Goal: Task Accomplishment & Management: Manage account settings

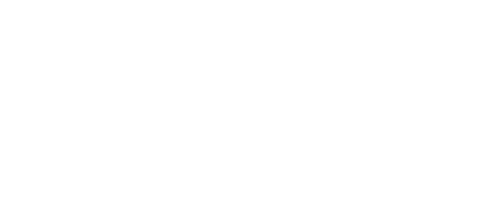
click at [409, 0] on html at bounding box center [247, 0] width 495 height 0
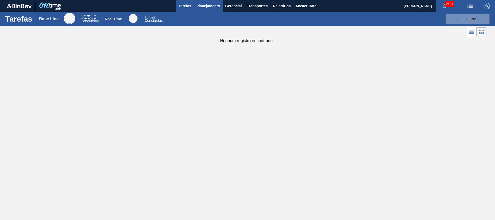
click at [207, 1] on button "Planejamento" at bounding box center [208, 6] width 29 height 12
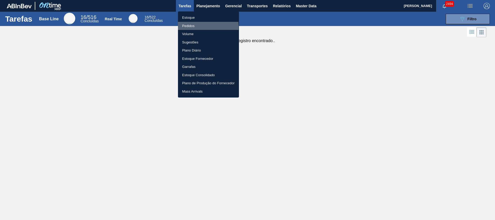
click at [186, 27] on li "Pedidos" at bounding box center [208, 26] width 61 height 8
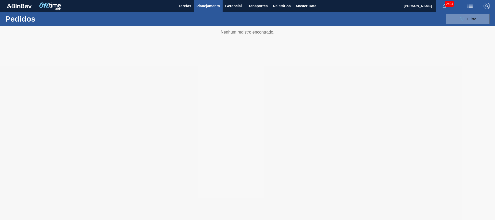
click at [466, 25] on div "089F7B8B-B2A5-4AFE-B5C0-19BA573D28AC Filtro Código Pedido Portal × 2009949 Códi…" at bounding box center [288, 19] width 410 height 16
click at [466, 21] on div "089F7B8B-B2A5-4AFE-B5C0-19BA573D28AC Filtro" at bounding box center [468, 19] width 17 height 6
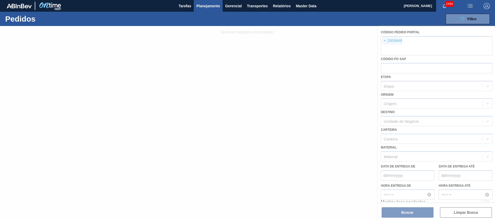
click at [433, 48] on div at bounding box center [247, 123] width 495 height 194
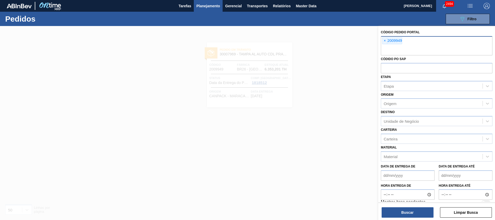
click at [433, 48] on input "text" at bounding box center [437, 50] width 112 height 10
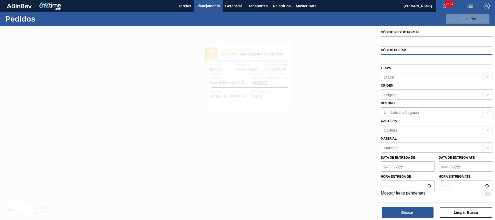
click at [414, 62] on input "text" at bounding box center [437, 59] width 112 height 10
paste input "text"
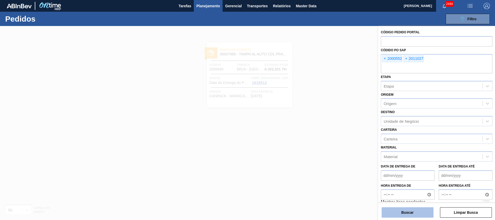
click at [419, 211] on button "Buscar" at bounding box center [408, 212] width 52 height 10
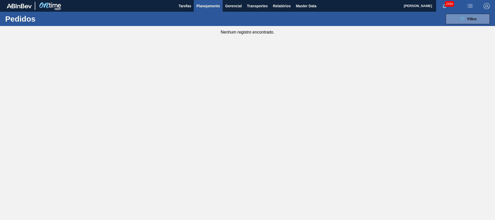
click at [462, 30] on div "Nenhum registro encontrado." at bounding box center [247, 30] width 495 height 9
click at [461, 20] on icon "089F7B8B-B2A5-4AFE-B5C0-19BA573D28AC" at bounding box center [463, 19] width 6 height 6
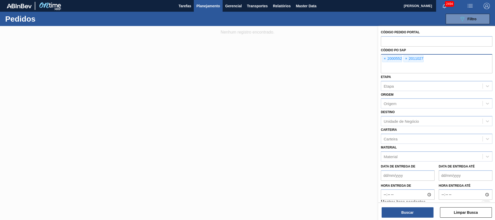
click at [441, 63] on input "text" at bounding box center [437, 68] width 112 height 10
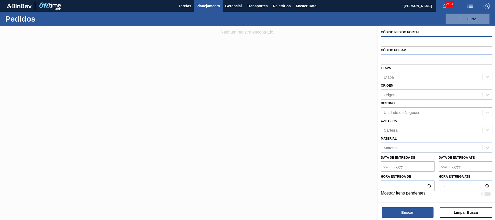
click at [452, 43] on input "text" at bounding box center [437, 41] width 112 height 10
paste input "text"
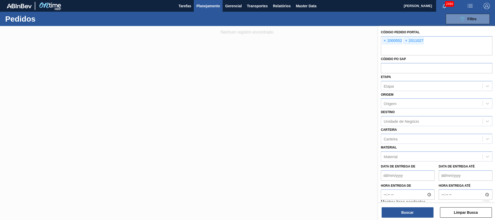
click at [396, 206] on div "Buscar Limpar Busca" at bounding box center [437, 209] width 117 height 15
click at [396, 210] on button "Buscar" at bounding box center [408, 212] width 52 height 10
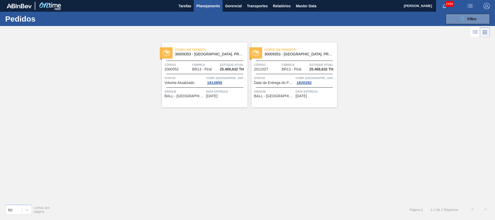
click at [300, 69] on span "BR13 - Piraí" at bounding box center [292, 69] width 20 height 4
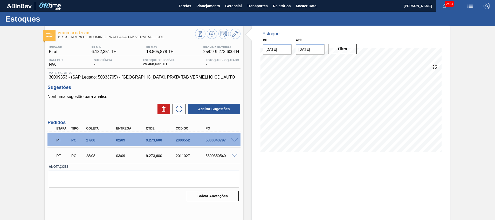
click at [217, 140] on div "5800343797" at bounding box center [220, 140] width 33 height 4
copy div "5800343797"
click at [219, 156] on div "5800350540" at bounding box center [220, 155] width 33 height 4
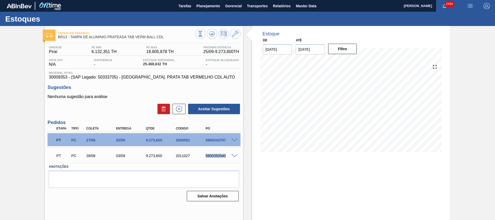
copy div "5800350540"
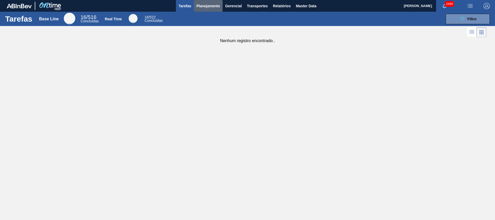
drag, startPoint x: 207, startPoint y: 2, endPoint x: 196, endPoint y: 13, distance: 16.0
click at [207, 3] on button "Planejamento" at bounding box center [208, 6] width 29 height 12
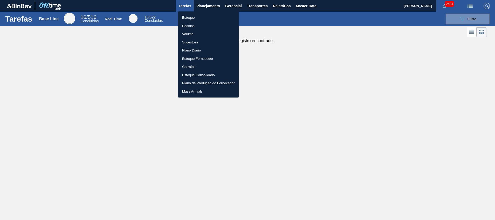
click at [195, 14] on li "Estoque" at bounding box center [208, 18] width 61 height 8
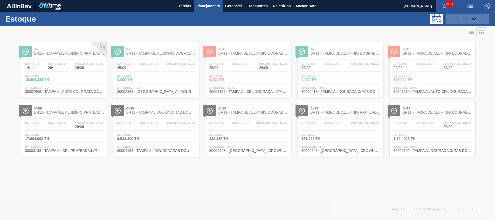
click at [460, 19] on icon "089F7B8B-B2A5-4AFE-B5C0-19BA573D28AC" at bounding box center [463, 19] width 6 height 6
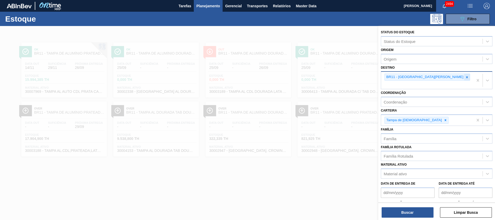
click at [466, 78] on icon at bounding box center [468, 77] width 4 height 4
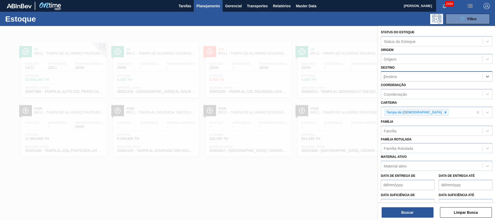
type input "jac"
click at [408, 76] on div "Destino" at bounding box center [432, 77] width 102 height 8
type input "j"
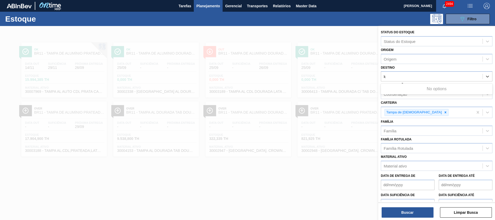
type input "k"
click at [407, 74] on div "Destino" at bounding box center [432, 77] width 102 height 8
type input "jaca"
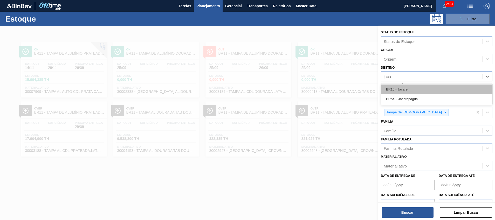
click at [427, 85] on div "BR16 - Jacareí" at bounding box center [437, 89] width 112 height 10
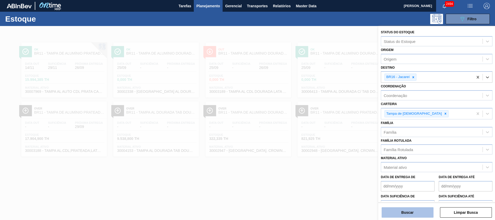
click at [415, 212] on button "Buscar" at bounding box center [408, 212] width 52 height 10
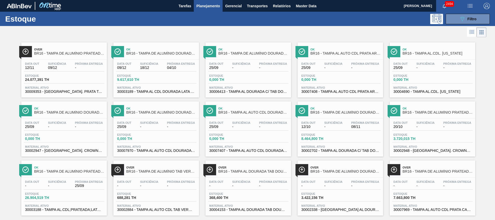
scroll to position [9, 0]
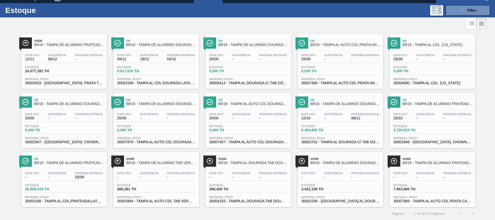
click at [162, 143] on span "30007970 - TAMPA AL AUTO CDL DOURADA CANPACK" at bounding box center [156, 142] width 78 height 4
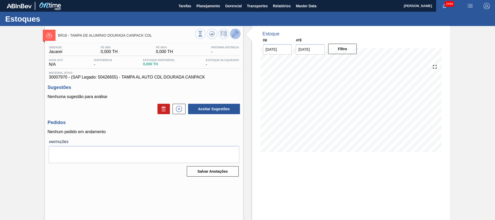
click at [237, 30] on button at bounding box center [235, 34] width 10 height 10
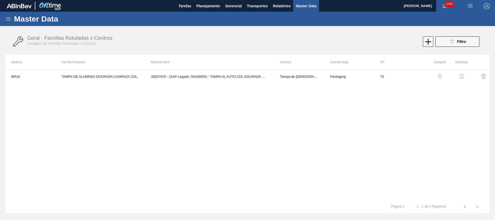
click at [461, 73] on button "button" at bounding box center [462, 76] width 12 height 12
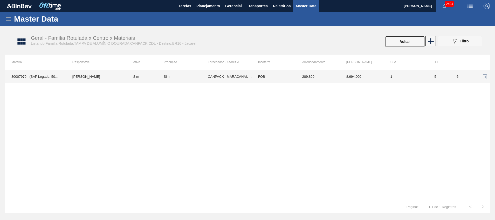
click at [230, 72] on td "CANPACK - MARACANAÚ (CE)" at bounding box center [230, 76] width 44 height 13
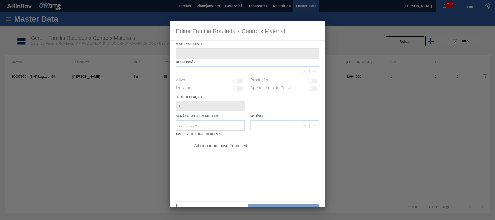
type ativo "30007970 - (SAP Legado: 50426655) - TAMPA AL AUTO CDL DOURADA CANPACK"
checkbox input "true"
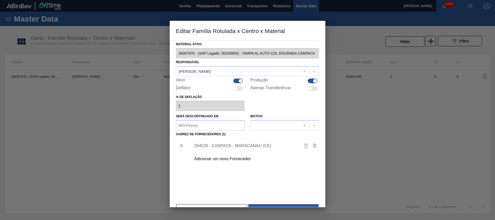
click at [213, 143] on div "294528 - CANPACK - MARACANAÚ (CE)" at bounding box center [253, 145] width 131 height 13
click at [213, 144] on div "294528 - CANPACK - MARACANAÚ (CE)" at bounding box center [245, 145] width 102 height 5
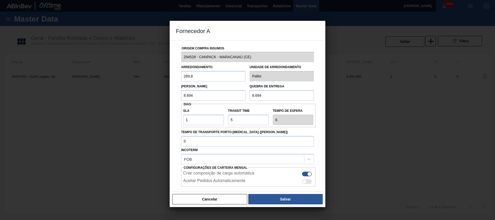
click at [204, 191] on div "Cancelar Salvar" at bounding box center [248, 199] width 156 height 16
click at [203, 196] on button "Cancelar" at bounding box center [209, 199] width 75 height 10
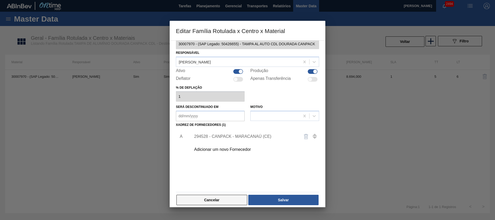
scroll to position [14, 0]
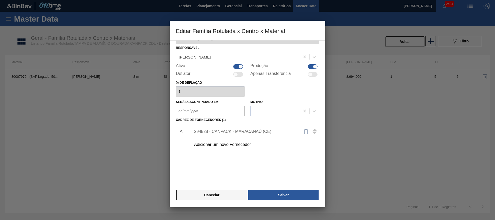
click at [213, 193] on button "Cancelar" at bounding box center [212, 195] width 71 height 10
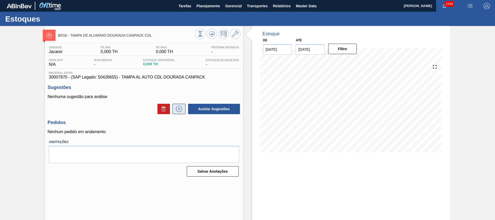
click at [180, 112] on button at bounding box center [179, 109] width 13 height 10
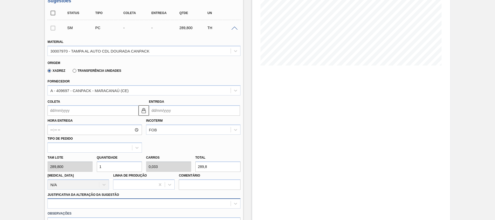
scroll to position [156, 0]
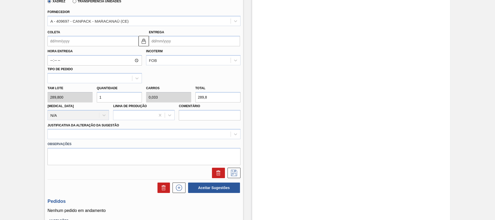
click at [119, 43] on input "Coleta" at bounding box center [93, 41] width 91 height 10
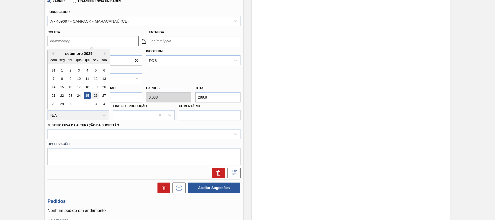
scroll to position [117, 0]
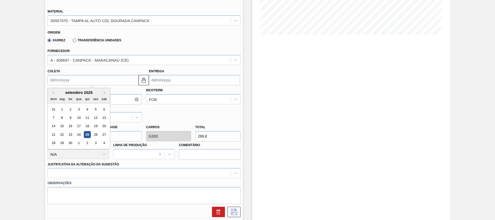
click at [89, 132] on div "25" at bounding box center [87, 134] width 7 height 7
type input "[DATE]"
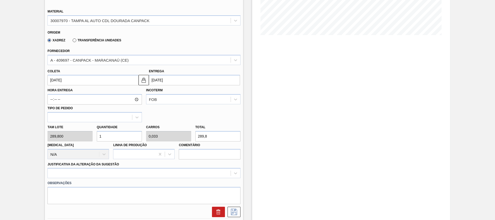
click at [76, 138] on div "Tam lote 289,800 Quantidade 1 Carros 0,033 Total 289,8 Doca N/A Linha de Produç…" at bounding box center [143, 140] width 197 height 37
type input "3"
type input "0,1"
type input "869,4"
type input "30"
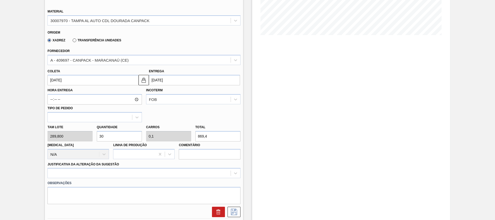
type input "1"
type input "8.694"
type input "30"
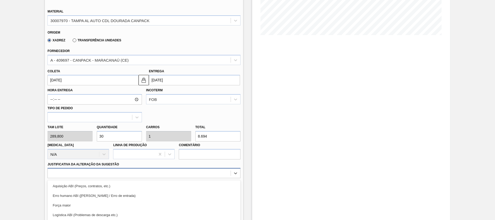
click at [191, 174] on div "option Logística ABI (Problemas de descarga etc.) focused, 4 of 18. 18 results …" at bounding box center [144, 173] width 193 height 10
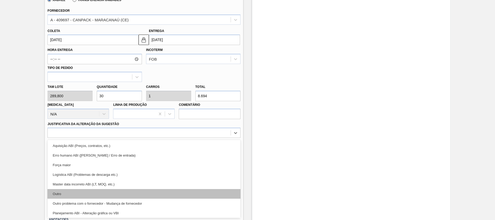
click at [183, 190] on div "Outro" at bounding box center [144, 194] width 193 height 10
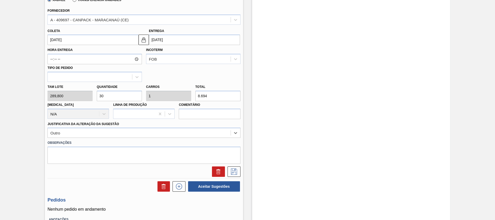
drag, startPoint x: 188, startPoint y: 137, endPoint x: 187, endPoint y: 139, distance: 2.8
click at [188, 137] on div "Outro" at bounding box center [144, 132] width 193 height 10
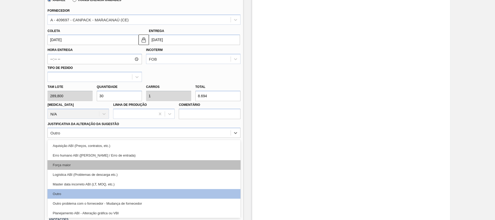
click at [177, 160] on div "Força maior" at bounding box center [144, 165] width 193 height 10
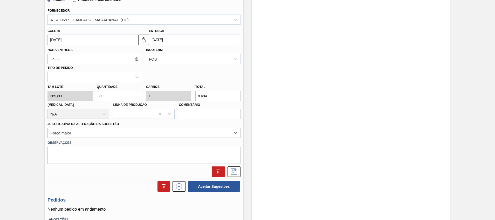
click at [177, 157] on textarea at bounding box center [144, 154] width 193 height 17
type textarea "Volume CP"
click at [237, 171] on icon at bounding box center [234, 171] width 8 height 6
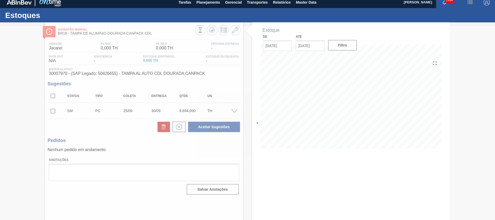
scroll to position [4, 0]
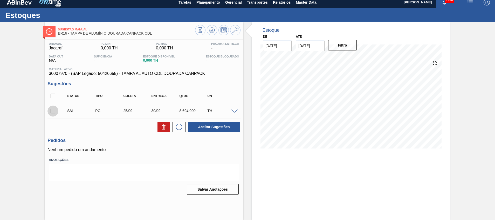
click at [48, 112] on input "checkbox" at bounding box center [53, 110] width 11 height 11
click at [196, 124] on button "Aceitar Sugestões" at bounding box center [214, 127] width 52 height 10
checkbox input "false"
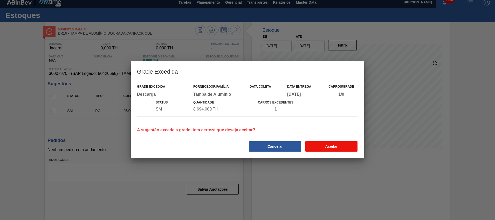
click at [357, 142] on button "Aceitar" at bounding box center [332, 146] width 52 height 10
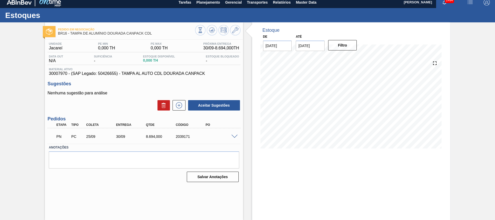
click at [183, 136] on div "2039171" at bounding box center [191, 136] width 33 height 4
copy div "2039171"
click at [202, 6] on button "Planejamento" at bounding box center [208, 2] width 29 height 12
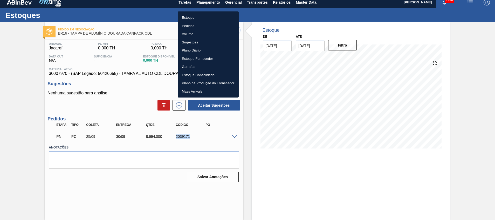
click at [191, 14] on li "Estoque" at bounding box center [208, 18] width 61 height 8
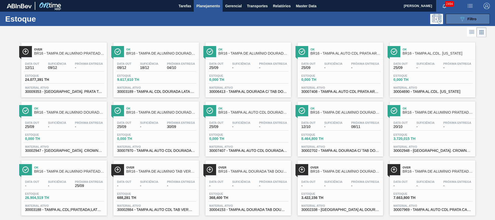
click at [481, 14] on button "089F7B8B-B2A5-4AFE-B5C0-19BA573D28AC Filtro" at bounding box center [468, 19] width 44 height 10
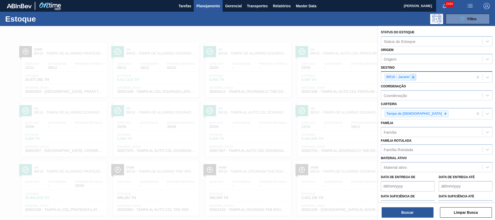
click at [412, 77] on icon at bounding box center [414, 77] width 4 height 4
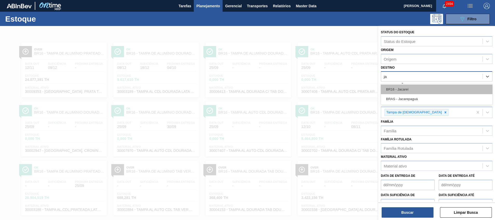
type input "j"
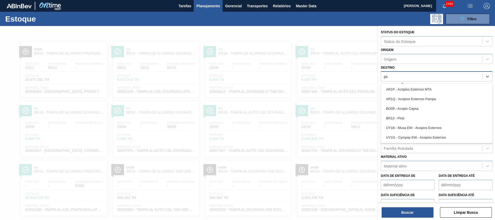
type input "pira"
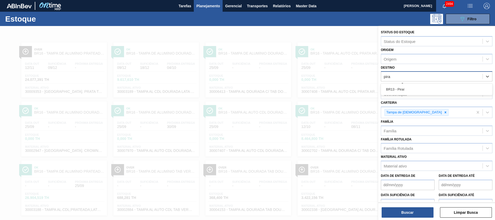
click at [409, 88] on div "BR13 - Piraí" at bounding box center [437, 89] width 112 height 10
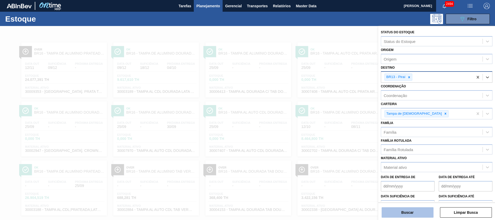
click at [395, 212] on button "Buscar" at bounding box center [408, 212] width 52 height 10
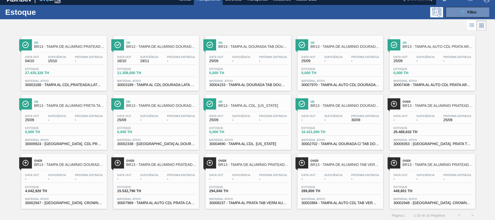
scroll to position [9, 0]
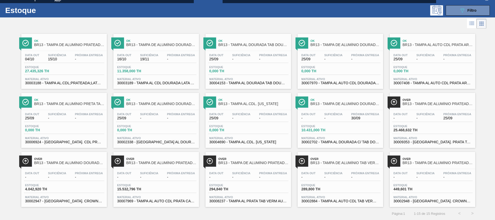
click at [430, 140] on span "30009353 - [GEOGRAPHIC_DATA]. PRATA TAB VERMELHO CDL AUTO" at bounding box center [433, 142] width 78 height 4
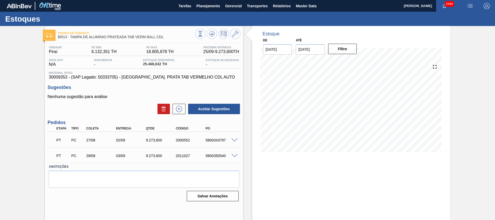
click at [237, 139] on span at bounding box center [235, 140] width 6 height 4
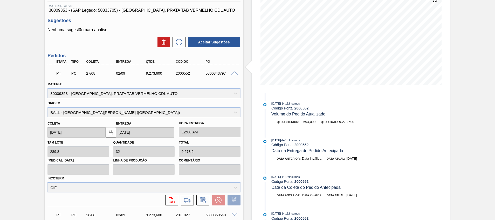
scroll to position [112, 0]
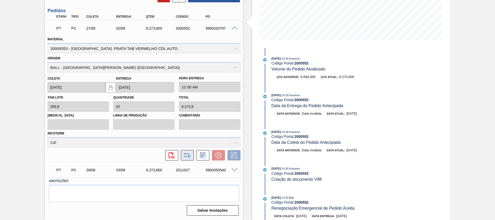
click at [185, 158] on button at bounding box center [187, 155] width 13 height 10
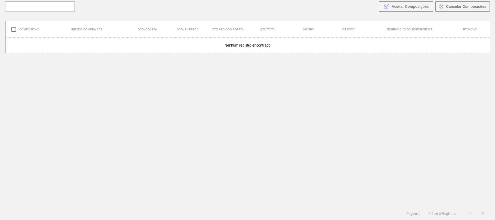
scroll to position [37, 0]
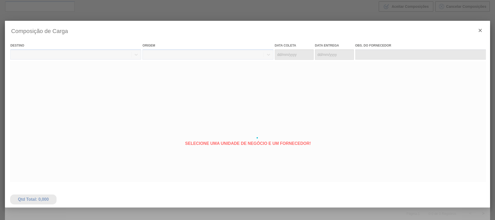
type coleta "29/08/2025"
type entrega "04/09/2025"
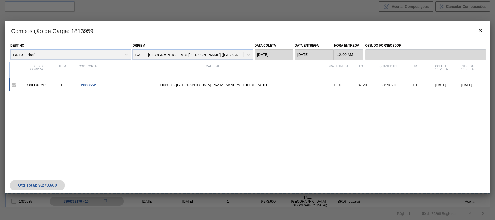
click at [41, 216] on div "Composição de Carga : 1813959 Destino BR13 - Piraí Origem BALL - TRÊS RIOS (RJ)…" at bounding box center [248, 138] width 486 height 234
click at [38, 86] on div "5800343797" at bounding box center [37, 85] width 26 height 4
copy div "5800343797"
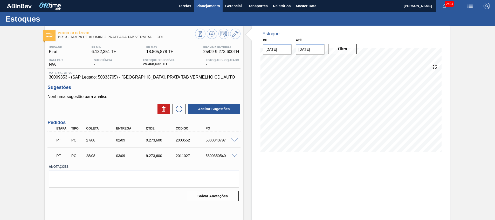
click at [215, 9] on button "Planejamento" at bounding box center [208, 6] width 29 height 12
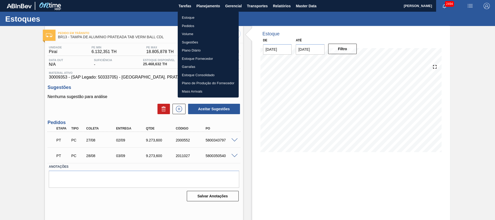
click at [205, 25] on li "Pedidos" at bounding box center [208, 26] width 61 height 8
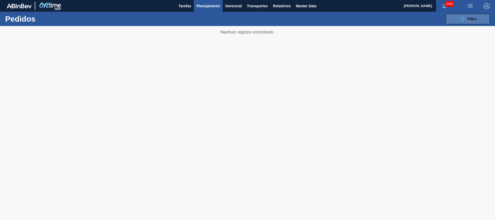
click at [473, 19] on span "Filtro" at bounding box center [472, 19] width 9 height 4
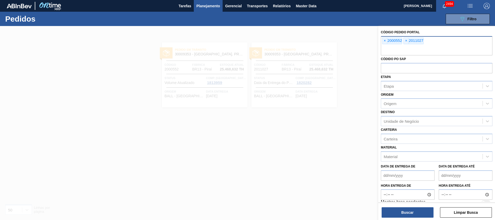
click at [432, 46] on input "text" at bounding box center [437, 50] width 112 height 10
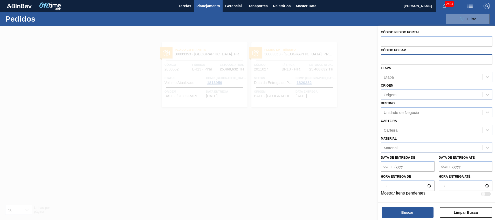
click at [457, 62] on input "text" at bounding box center [437, 59] width 112 height 10
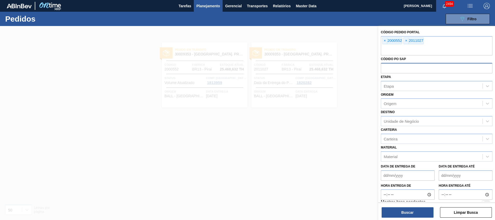
paste input "5800343797"
type input "5800343797"
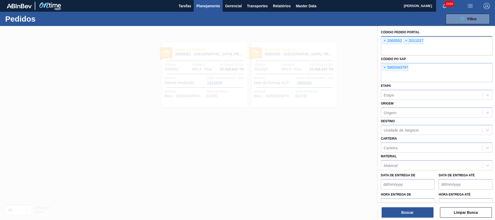
click at [438, 52] on input "text" at bounding box center [437, 50] width 112 height 10
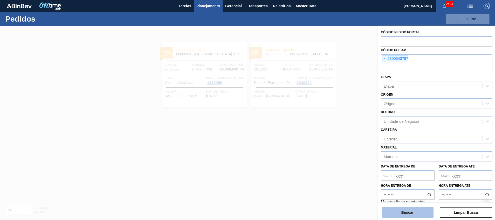
click at [398, 209] on button "Buscar" at bounding box center [408, 212] width 52 height 10
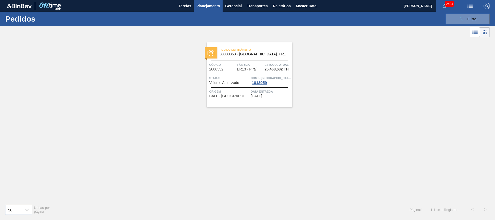
click at [477, 32] on icon at bounding box center [475, 32] width 6 height 6
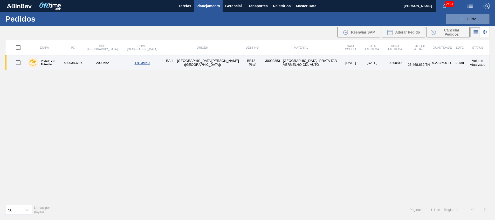
click at [17, 65] on input "checkbox" at bounding box center [18, 62] width 11 height 11
checkbox input "true"
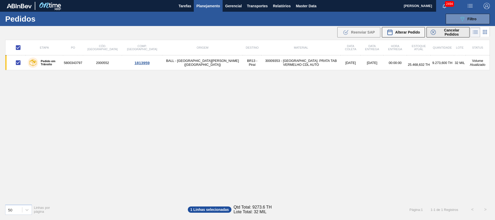
click at [439, 30] on span "Cancelar Pedidos" at bounding box center [452, 32] width 28 height 8
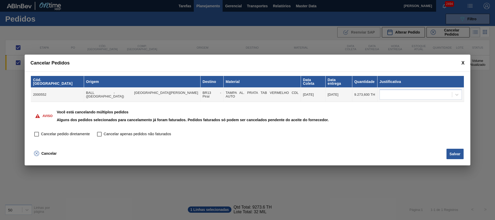
drag, startPoint x: 55, startPoint y: 132, endPoint x: 60, endPoint y: 131, distance: 4.5
click at [55, 132] on span "Cancelar pedido diretamente" at bounding box center [65, 134] width 49 height 6
click at [41, 132] on input "Cancelar pedido diretamente" at bounding box center [36, 134] width 9 height 9
checkbox input "true"
click at [456, 155] on button "Salvar" at bounding box center [455, 154] width 17 height 10
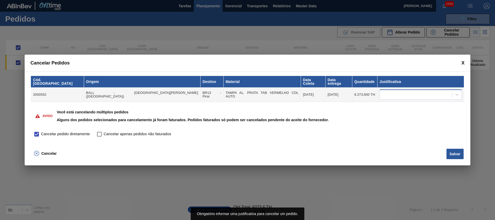
click at [403, 93] on div at bounding box center [416, 95] width 72 height 8
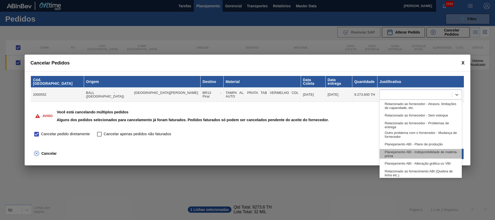
scroll to position [97, 0]
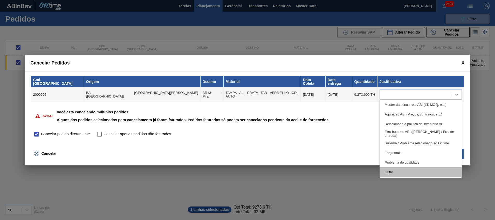
click at [428, 168] on div "Outro" at bounding box center [421, 172] width 82 height 10
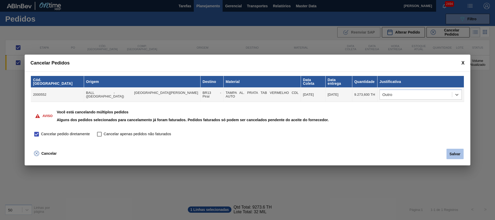
click at [454, 154] on button "Salvar" at bounding box center [455, 154] width 17 height 10
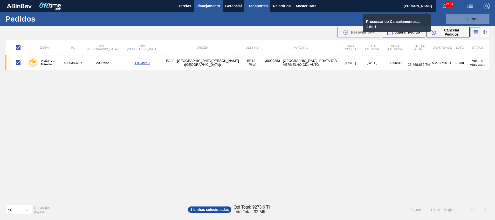
checkbox input "false"
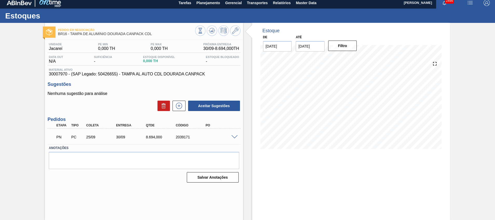
scroll to position [4, 0]
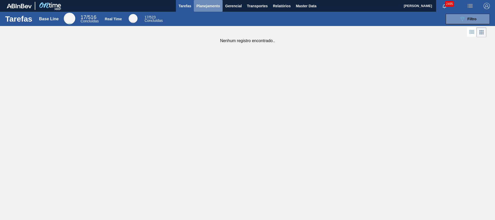
click at [206, 8] on span "Planejamento" at bounding box center [209, 6] width 24 height 6
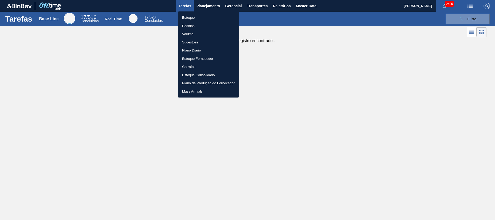
click at [199, 12] on ul "Estoque Pedidos Volume Sugestões Plano Diário Estoque Fornecedor Garrafas Estoq…" at bounding box center [208, 54] width 61 height 86
click at [203, 21] on li "Estoque" at bounding box center [208, 18] width 61 height 8
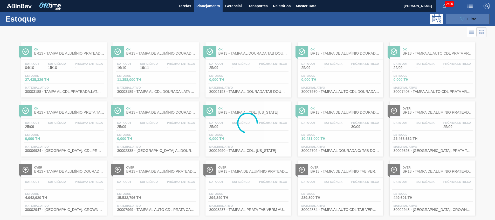
click at [454, 19] on button "089F7B8B-B2A5-4AFE-B5C0-19BA573D28AC Filtro" at bounding box center [468, 19] width 44 height 10
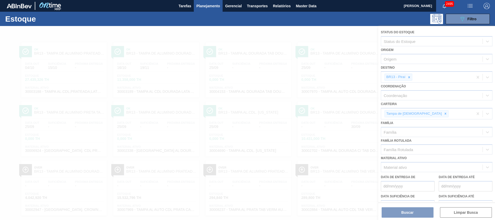
click at [413, 78] on div at bounding box center [247, 123] width 495 height 194
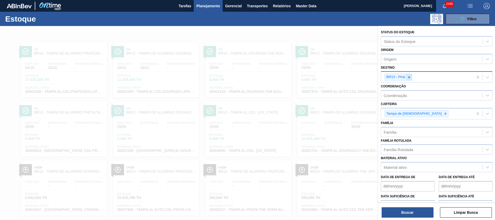
click at [409, 78] on icon at bounding box center [410, 77] width 4 height 4
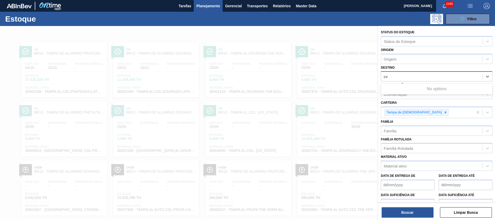
type input "c"
type input "v"
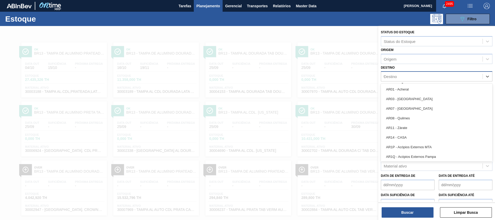
type input "vi"
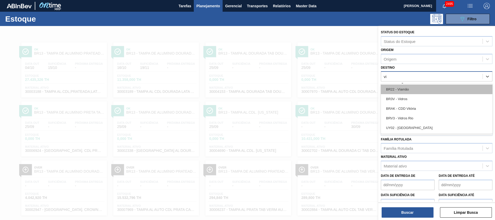
click at [420, 86] on div "BR22 - Viamão" at bounding box center [437, 89] width 112 height 10
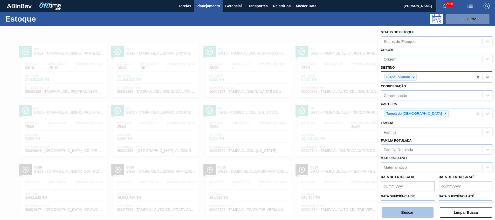
click at [406, 210] on button "Buscar" at bounding box center [408, 212] width 52 height 10
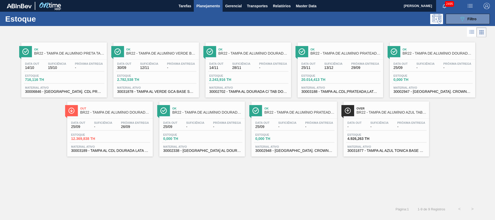
click at [94, 145] on span "Material ativo" at bounding box center [110, 146] width 78 height 3
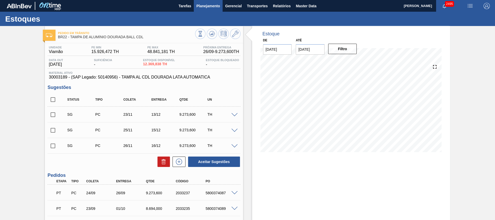
click at [217, 5] on span "Planejamento" at bounding box center [209, 6] width 24 height 6
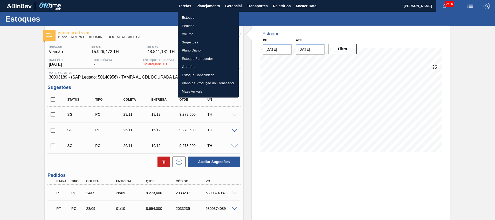
drag, startPoint x: 212, startPoint y: 19, endPoint x: 219, endPoint y: 3, distance: 18.1
click at [212, 19] on li "Estoque" at bounding box center [208, 18] width 61 height 8
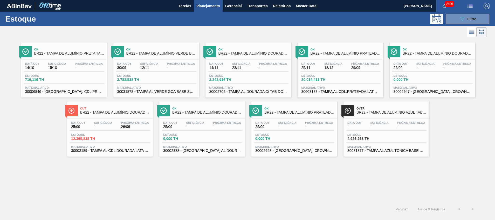
drag, startPoint x: 465, startPoint y: 20, endPoint x: 457, endPoint y: 29, distance: 12.3
click at [465, 20] on icon "089F7B8B-B2A5-4AFE-B5C0-19BA573D28AC" at bounding box center [463, 19] width 6 height 6
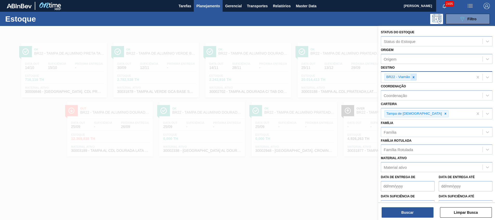
click at [413, 79] on icon at bounding box center [414, 77] width 4 height 4
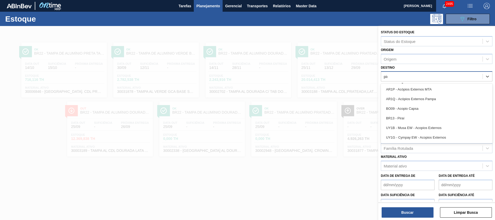
type input "pira"
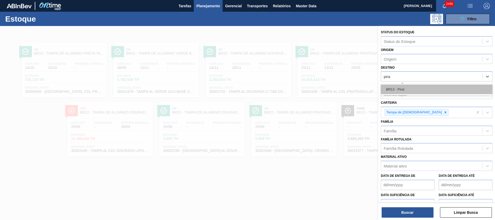
click at [413, 86] on div "BR13 - Piraí" at bounding box center [437, 89] width 112 height 10
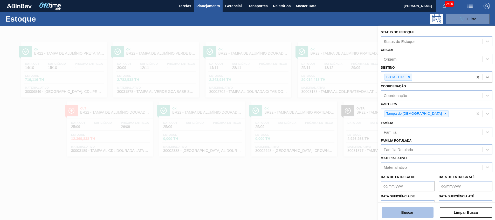
click at [404, 213] on button "Buscar" at bounding box center [408, 212] width 52 height 10
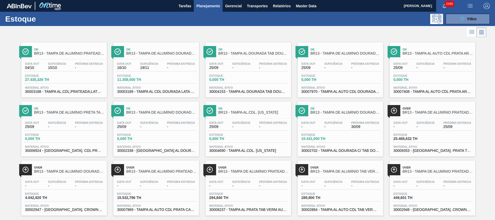
click at [425, 133] on span "Estoque" at bounding box center [412, 134] width 36 height 3
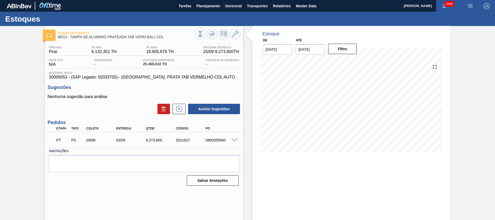
click at [211, 140] on div "5800350540" at bounding box center [220, 140] width 33 height 4
copy div "5800350540"
click at [205, 2] on button "Planejamento" at bounding box center [208, 6] width 29 height 12
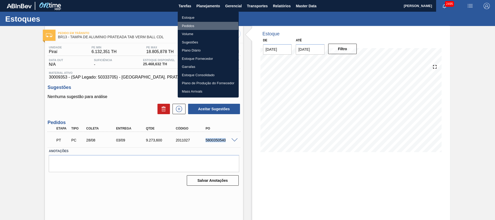
click at [193, 26] on li "Pedidos" at bounding box center [208, 26] width 61 height 8
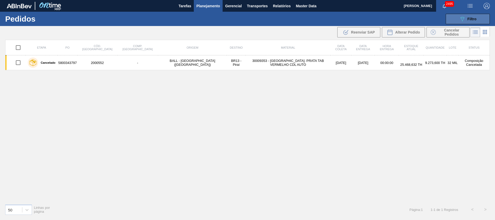
click at [465, 20] on icon "089F7B8B-B2A5-4AFE-B5C0-19BA573D28AC" at bounding box center [463, 19] width 6 height 6
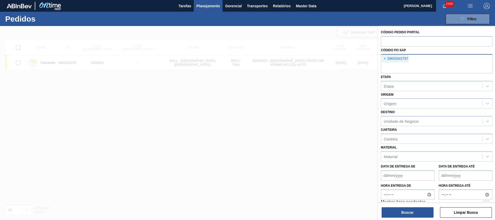
click at [414, 57] on div "× 5800343797" at bounding box center [437, 63] width 112 height 19
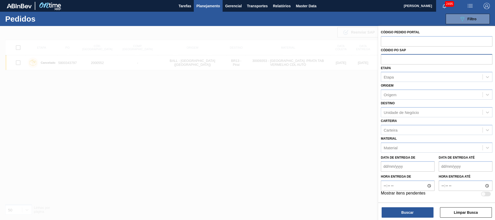
paste input "5800350540"
type input "5800350540"
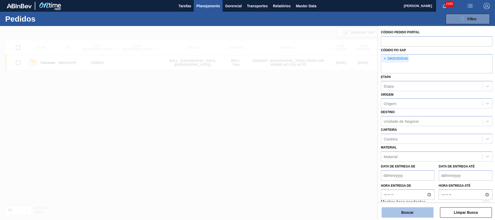
click at [415, 212] on button "Buscar" at bounding box center [408, 212] width 52 height 10
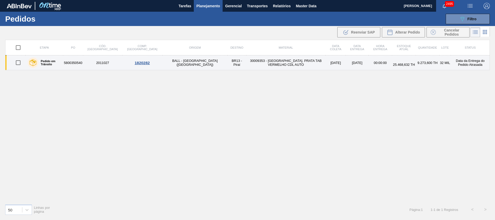
click at [19, 62] on input "checkbox" at bounding box center [18, 62] width 11 height 11
checkbox input "true"
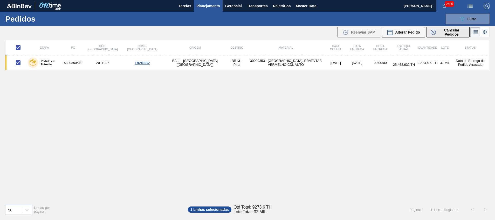
click at [452, 36] on span "Cancelar Pedidos" at bounding box center [452, 32] width 28 height 8
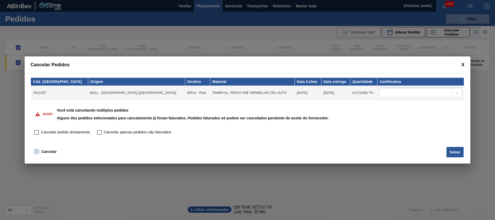
click at [71, 134] on span "Cancelar pedido diretamente" at bounding box center [65, 132] width 49 height 6
click at [41, 134] on input "Cancelar pedido diretamente" at bounding box center [36, 132] width 9 height 9
checkbox input "true"
click at [437, 96] on div at bounding box center [416, 93] width 72 height 8
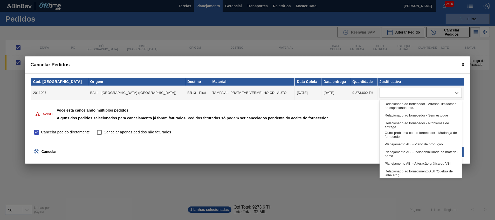
scroll to position [97, 0]
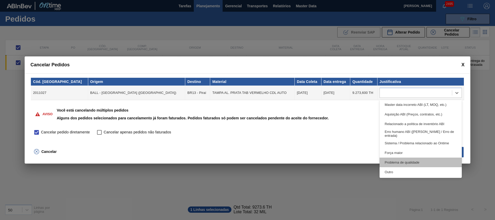
click at [406, 164] on div "Problema de qualidade" at bounding box center [421, 162] width 82 height 10
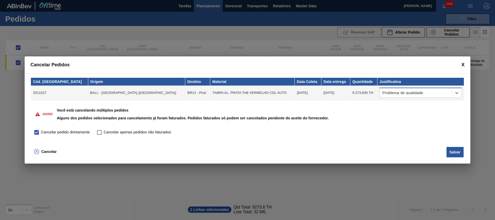
click at [419, 95] on div "Problema de qualidade" at bounding box center [416, 93] width 72 height 8
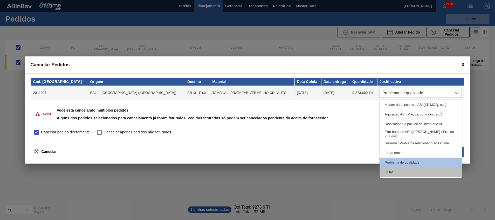
click at [403, 171] on div "Outro" at bounding box center [421, 172] width 82 height 10
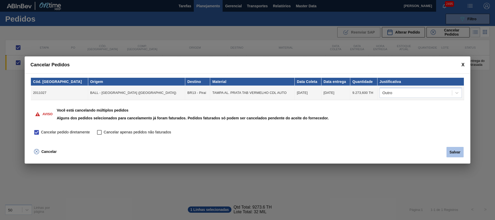
click at [454, 152] on button "Salvar" at bounding box center [455, 152] width 17 height 10
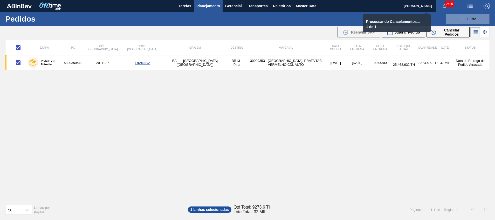
checkbox input "false"
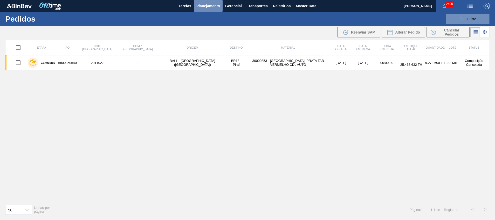
click at [211, 8] on span "Planejamento" at bounding box center [209, 6] width 24 height 6
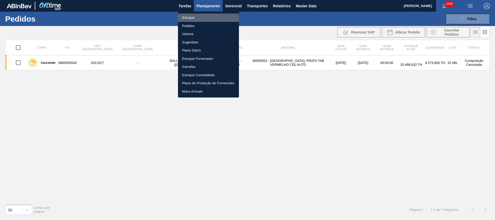
click at [202, 19] on li "Estoque" at bounding box center [208, 18] width 61 height 8
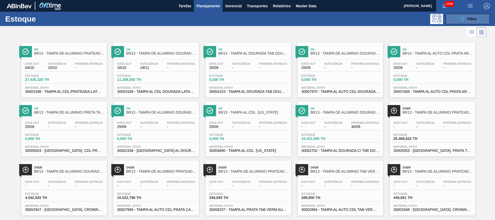
click at [482, 18] on button "089F7B8B-B2A5-4AFE-B5C0-19BA573D28AC Filtro" at bounding box center [468, 19] width 44 height 10
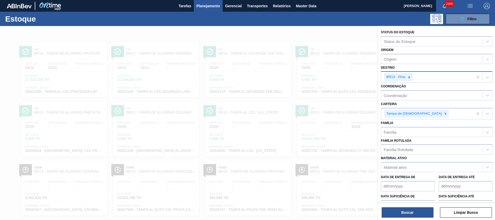
click at [434, 76] on div "BR13 - Piraí" at bounding box center [427, 77] width 92 height 11
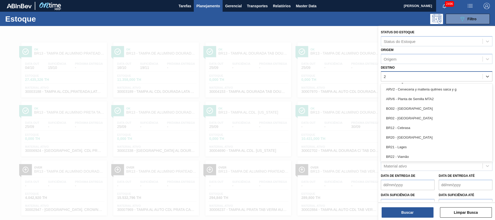
type input "27"
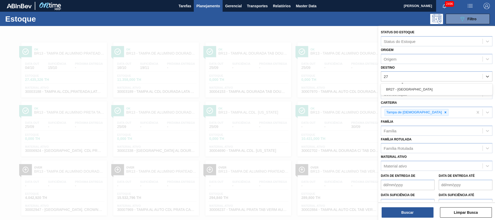
click at [432, 89] on div "BR27 - Nova Minas" at bounding box center [437, 89] width 112 height 10
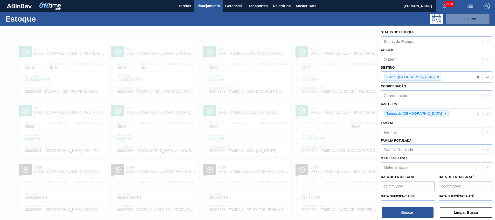
click at [418, 206] on div "Buscar Limpar Busca" at bounding box center [437, 209] width 117 height 15
click at [404, 206] on div "Buscar Limpar Busca" at bounding box center [437, 209] width 117 height 15
click at [405, 213] on button "Buscar" at bounding box center [408, 212] width 52 height 10
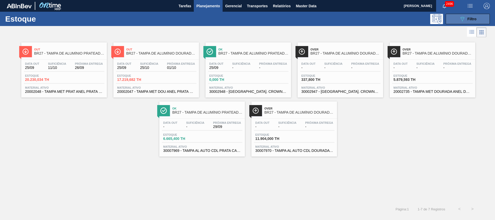
click at [456, 19] on button "089F7B8B-B2A5-4AFE-B5C0-19BA573D28AC Filtro" at bounding box center [468, 19] width 44 height 10
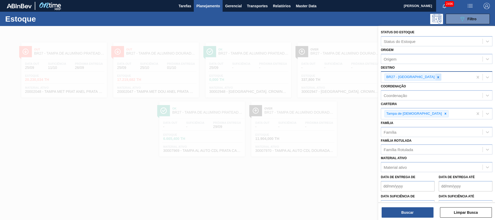
drag, startPoint x: 426, startPoint y: 79, endPoint x: 422, endPoint y: 80, distance: 4.4
click at [426, 80] on div "BR27 - Nova Minas" at bounding box center [427, 77] width 92 height 11
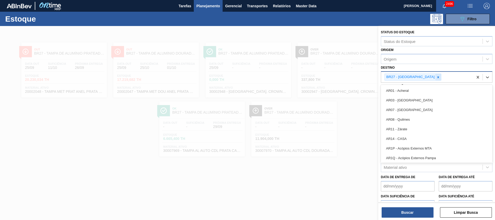
click at [436, 79] on div at bounding box center [439, 77] width 6 height 6
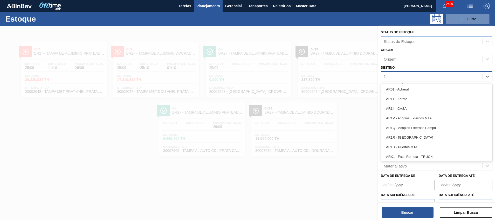
type input "17"
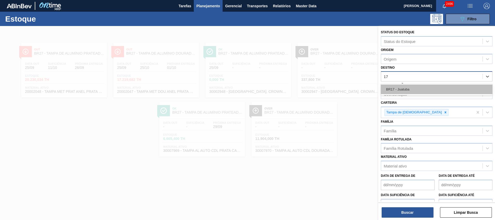
click at [432, 90] on div "BR17 - Juatuba" at bounding box center [437, 89] width 112 height 10
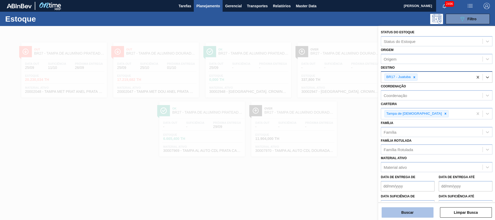
click at [405, 209] on button "Buscar" at bounding box center [408, 212] width 52 height 10
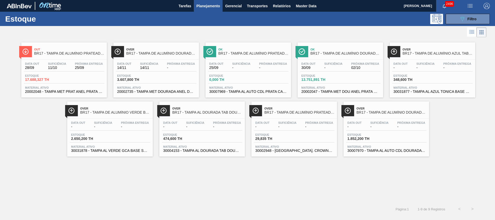
click at [341, 76] on div "Estoque 13.751,891 TH" at bounding box center [340, 78] width 80 height 9
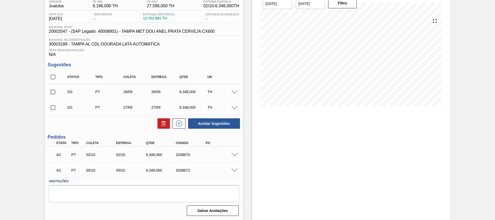
scroll to position [46, 0]
click at [53, 75] on input "checkbox" at bounding box center [53, 76] width 11 height 11
checkbox input "true"
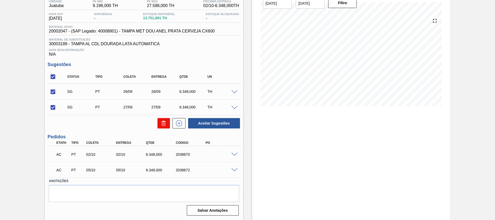
click at [163, 123] on icon at bounding box center [164, 123] width 6 height 6
checkbox input "false"
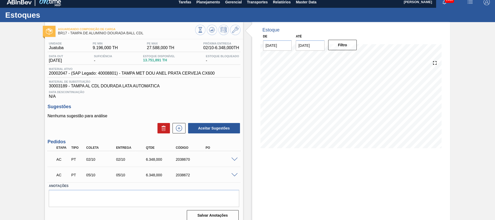
scroll to position [0, 0]
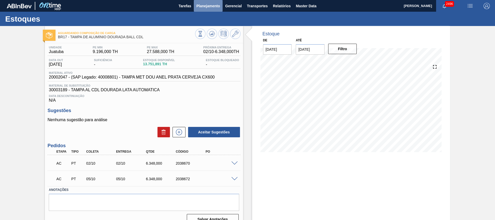
click at [211, 5] on span "Planejamento" at bounding box center [209, 6] width 24 height 6
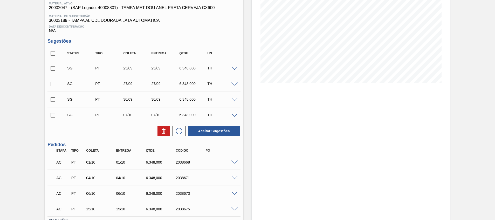
scroll to position [30, 0]
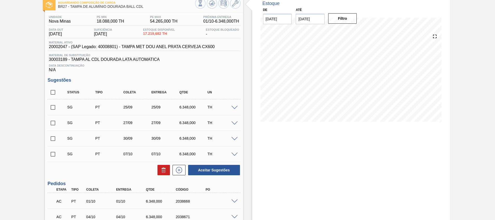
click at [52, 90] on input "checkbox" at bounding box center [53, 92] width 11 height 11
checkbox input "true"
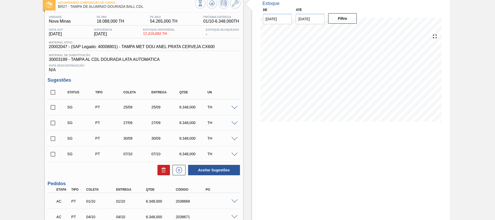
checkbox input "true"
click at [163, 170] on icon at bounding box center [164, 170] width 6 height 6
checkbox input "false"
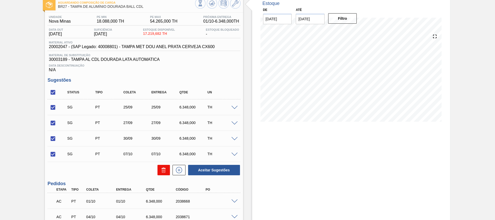
checkbox input "false"
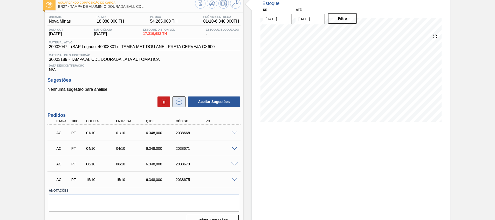
click at [180, 100] on icon at bounding box center [179, 101] width 8 height 6
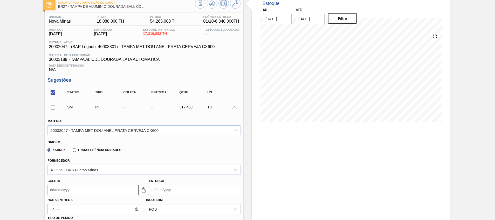
click at [93, 187] on input "Coleta" at bounding box center [93, 189] width 91 height 10
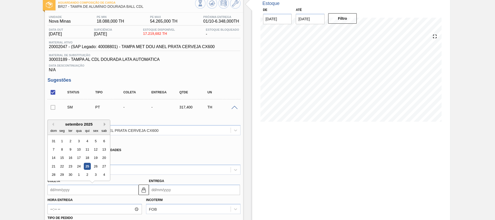
click at [105, 124] on button "Next Month" at bounding box center [106, 124] width 4 height 4
click at [80, 166] on div "22" at bounding box center [79, 166] width 7 height 7
type input "[DATE]"
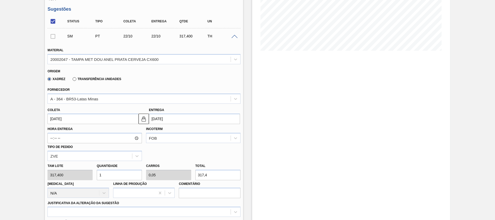
scroll to position [225, 0]
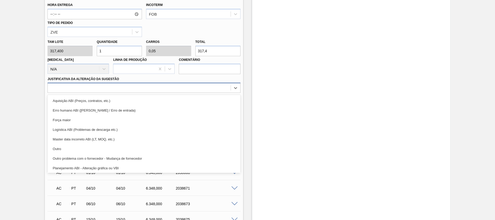
click at [150, 89] on div at bounding box center [139, 88] width 183 height 8
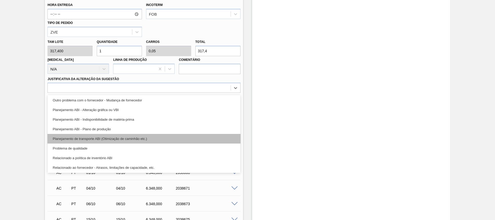
scroll to position [97, 0]
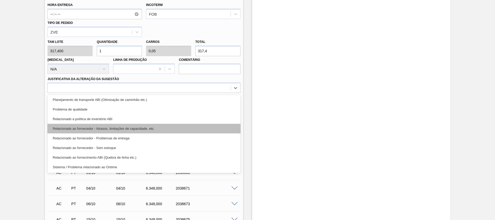
click at [178, 126] on div "Relacionado ao fornecedor - Atrasos, limitações de capacidade, etc." at bounding box center [144, 129] width 193 height 10
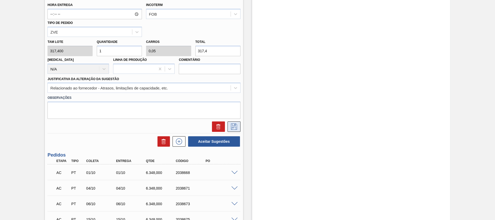
click at [233, 123] on button at bounding box center [234, 126] width 13 height 10
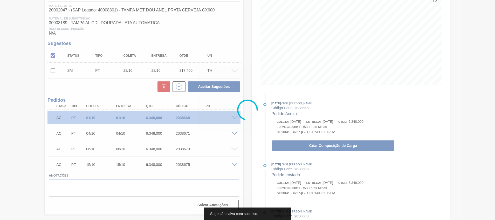
scroll to position [62, 0]
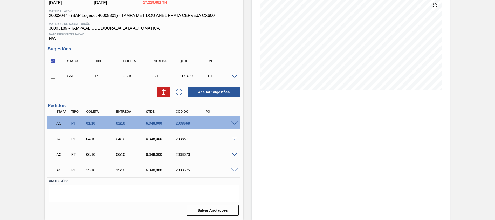
click at [236, 75] on span at bounding box center [235, 77] width 6 height 4
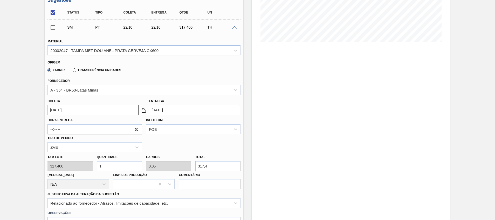
scroll to position [145, 0]
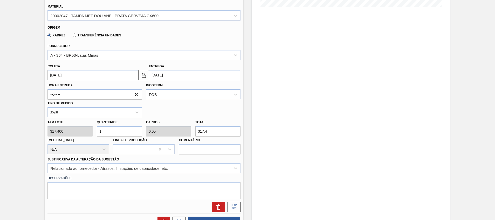
drag, startPoint x: 108, startPoint y: 132, endPoint x: 4, endPoint y: 132, distance: 103.4
click at [20, 136] on div "Aguardando Composição de Carga BR27 - [GEOGRAPHIC_DATA] DE ALUMÍNIO DOURADA BAL…" at bounding box center [247, 115] width 495 height 468
type input "2"
type input "0,1"
type input "634,8"
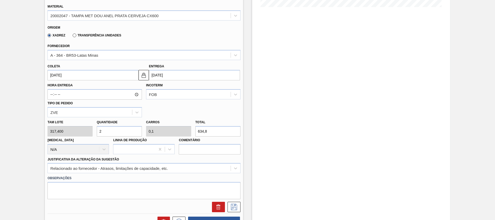
type input "20"
type input "1"
type input "6.348"
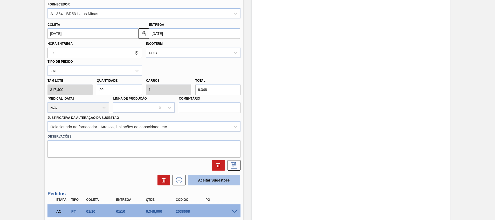
scroll to position [223, 0]
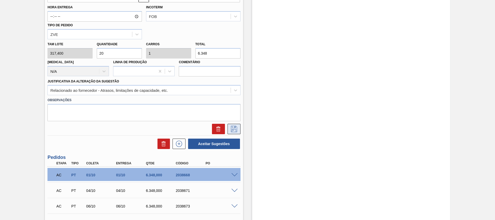
type input "20"
click at [233, 129] on icon at bounding box center [234, 129] width 8 height 6
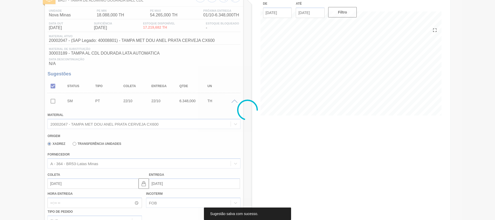
scroll to position [22, 0]
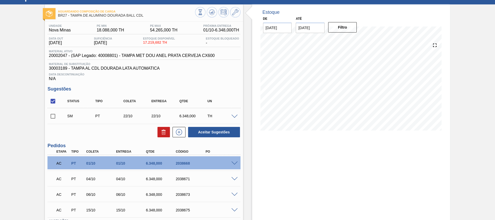
click at [54, 115] on input "checkbox" at bounding box center [53, 116] width 11 height 11
checkbox input "true"
click at [220, 131] on button "Aceitar Sugestões" at bounding box center [214, 132] width 52 height 10
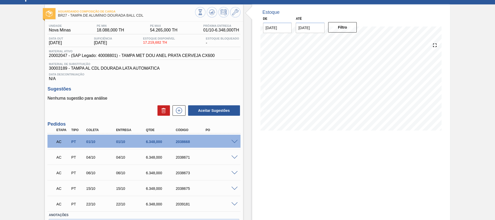
scroll to position [0, 0]
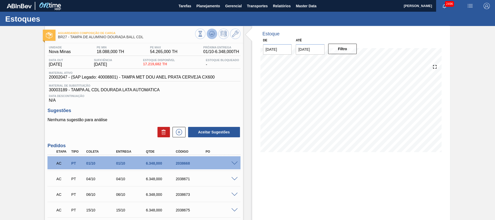
click at [214, 35] on icon at bounding box center [212, 34] width 6 height 6
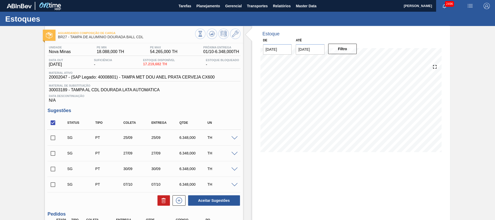
scroll to position [78, 0]
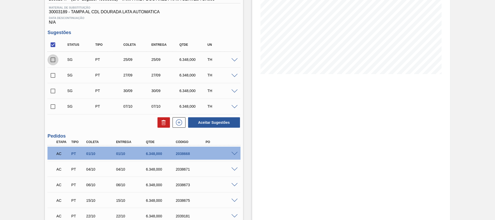
click at [55, 60] on input "checkbox" at bounding box center [53, 59] width 11 height 11
checkbox input "true"
drag, startPoint x: 55, startPoint y: 76, endPoint x: 55, endPoint y: 80, distance: 3.9
click at [55, 76] on input "checkbox" at bounding box center [53, 75] width 11 height 11
checkbox input "true"
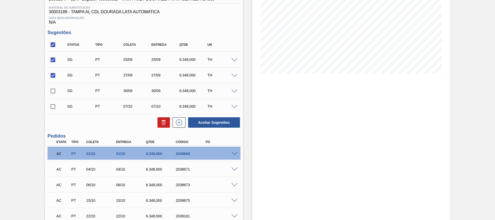
click at [55, 89] on input "checkbox" at bounding box center [53, 90] width 11 height 11
checkbox input "true"
click at [161, 121] on icon at bounding box center [164, 122] width 6 height 6
checkbox input "false"
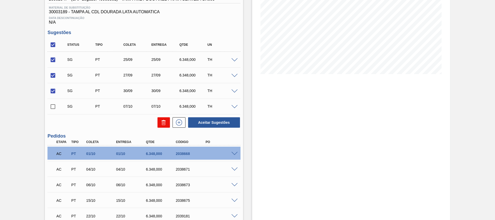
checkbox input "false"
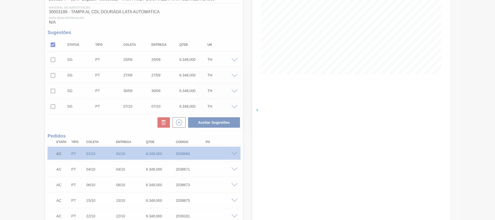
scroll to position [77, 0]
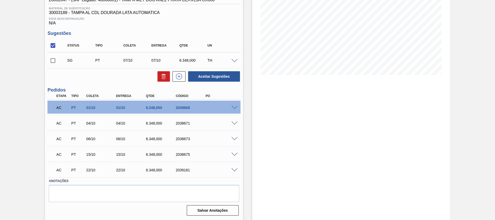
drag, startPoint x: 45, startPoint y: 60, endPoint x: 50, endPoint y: 61, distance: 5.0
click at [45, 60] on div "Unidade Nova Minas PE MIN 18.088,000 TH PE MAX 54.265,000 TH Próxima Entrega 01…" at bounding box center [144, 91] width 198 height 251
click at [57, 61] on input "checkbox" at bounding box center [53, 60] width 11 height 11
checkbox input "true"
click at [162, 77] on icon at bounding box center [163, 77] width 3 height 4
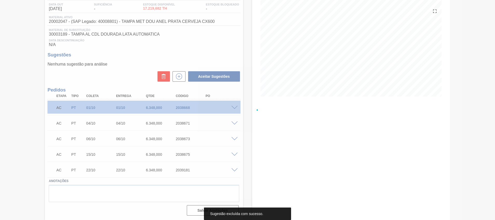
scroll to position [56, 0]
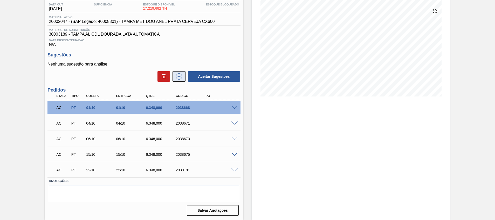
click at [178, 77] on icon at bounding box center [179, 76] width 8 height 6
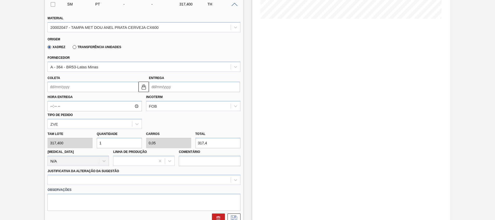
scroll to position [133, 0]
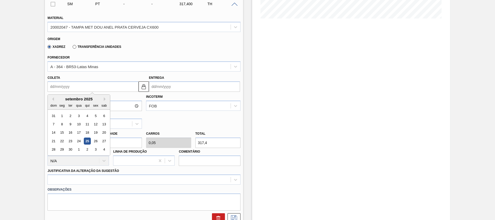
click at [113, 86] on input "Coleta" at bounding box center [93, 86] width 91 height 10
drag, startPoint x: 89, startPoint y: 142, endPoint x: 99, endPoint y: 125, distance: 19.3
click at [99, 132] on div "31 1 2 3 4 5 6 7 8 9 10 11 12 13 14 15 16 17 18 19 20 21 22 23 24 25 26 27 28 2…" at bounding box center [79, 132] width 59 height 42
click at [106, 97] on div "setembro 2025" at bounding box center [79, 99] width 62 height 4
click at [105, 100] on button "Next Month" at bounding box center [106, 99] width 4 height 4
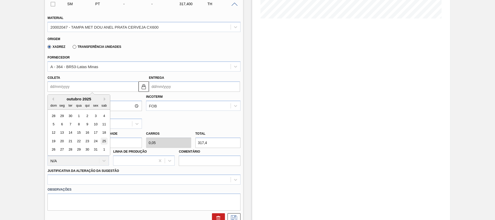
click at [102, 142] on div "25" at bounding box center [104, 140] width 7 height 7
type input "[DATE]"
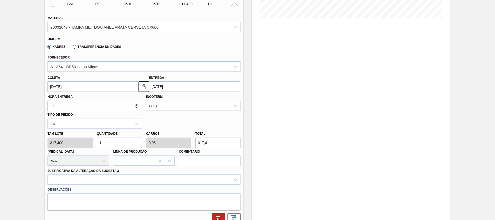
drag, startPoint x: 81, startPoint y: 144, endPoint x: 0, endPoint y: 137, distance: 81.3
click at [0, 0] on html "Tarefas Planejamento Gerencial Transportes Relatórios Master Data [PERSON_NAME]…" at bounding box center [247, 0] width 495 height 0
type input "2"
type input "0,1"
type input "634,8"
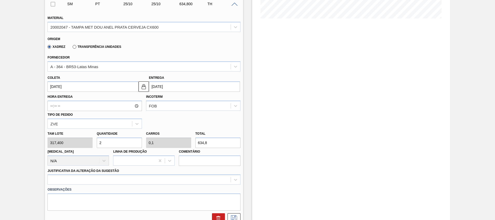
type input "20"
type input "1"
type input "6.348"
type input "20"
click at [81, 184] on div at bounding box center [144, 179] width 193 height 10
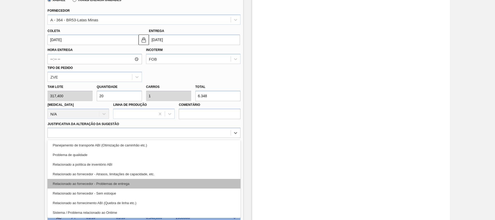
scroll to position [97, 0]
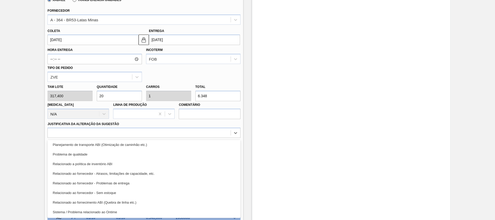
drag, startPoint x: 147, startPoint y: 172, endPoint x: 171, endPoint y: 176, distance: 24.5
click at [147, 172] on div "Relacionado ao fornecedor - Atrasos, limitações de capacidade, etc." at bounding box center [144, 174] width 193 height 10
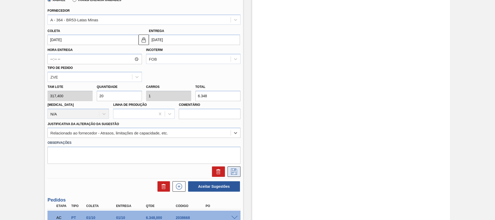
click at [238, 170] on button at bounding box center [234, 171] width 13 height 10
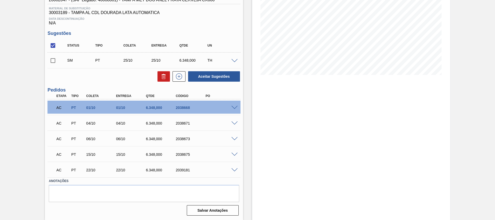
scroll to position [77, 0]
click at [53, 59] on input "checkbox" at bounding box center [53, 60] width 11 height 11
checkbox input "true"
click at [235, 74] on button "Aceitar Sugestões" at bounding box center [214, 76] width 52 height 10
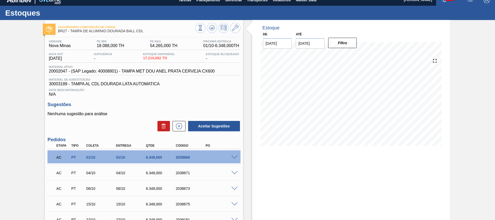
scroll to position [0, 0]
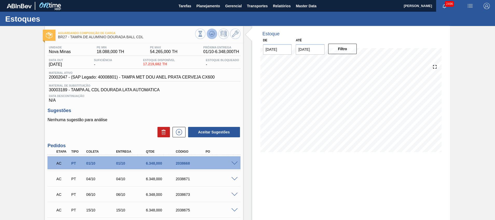
click at [212, 37] on button at bounding box center [212, 34] width 10 height 10
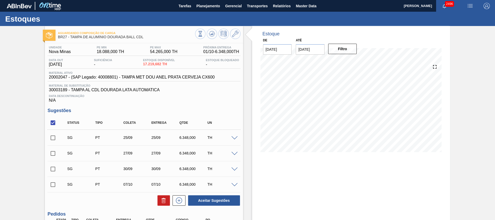
click at [53, 120] on input "checkbox" at bounding box center [53, 122] width 11 height 11
checkbox input "true"
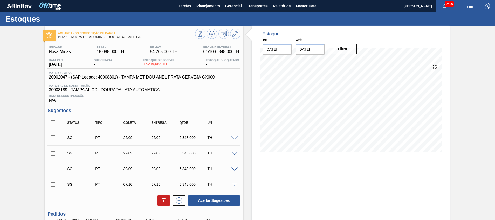
checkbox input "true"
click at [163, 201] on icon at bounding box center [163, 200] width 0 height 3
checkbox input "false"
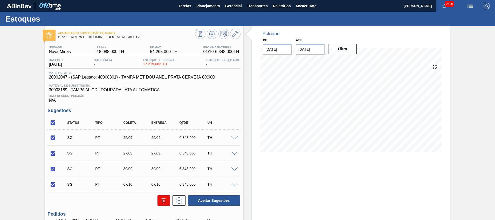
checkbox input "false"
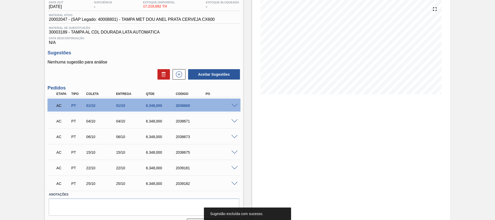
scroll to position [71, 0]
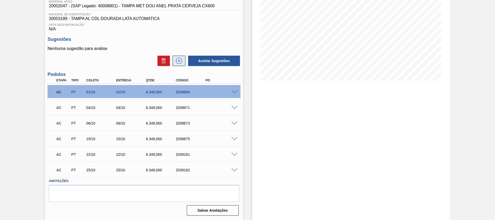
click at [180, 60] on icon at bounding box center [179, 61] width 8 height 6
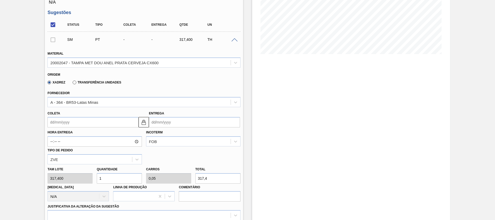
scroll to position [110, 0]
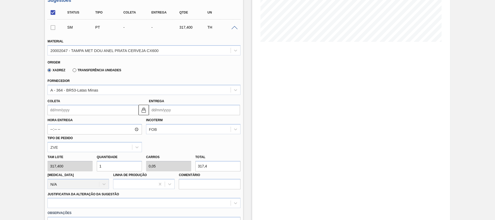
drag, startPoint x: 132, startPoint y: 162, endPoint x: 0, endPoint y: 144, distance: 132.8
click at [0, 0] on html "Tarefas Planejamento Gerencial Transportes Relatórios Master Data [PERSON_NAME]…" at bounding box center [247, 0] width 495 height 0
type input "2"
type input "0,1"
type input "634,8"
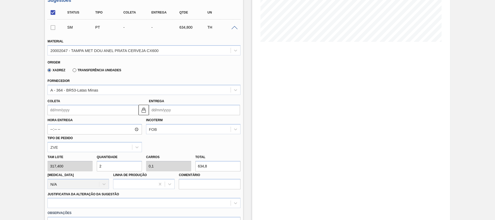
type input "0"
type input "2"
type input "0,1"
type input "634,8"
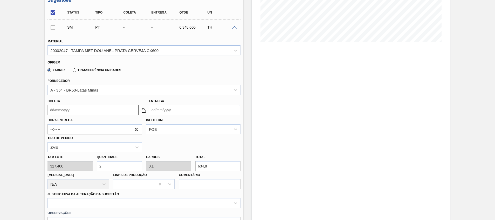
type input "20"
type input "1"
type input "6.348"
type input "20"
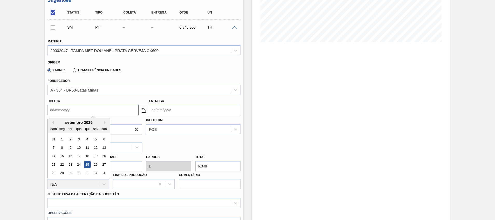
click at [67, 111] on input "Coleta" at bounding box center [93, 110] width 91 height 10
type input "2"
type input "[DATE]"
type input "28"
type input "[DATE]"
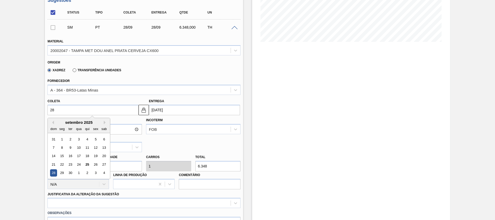
click at [54, 170] on div "28" at bounding box center [53, 172] width 7 height 7
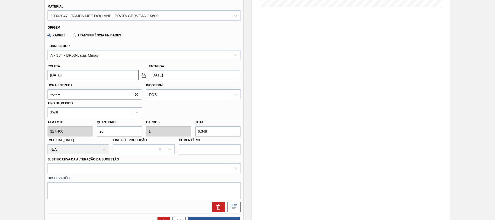
scroll to position [188, 0]
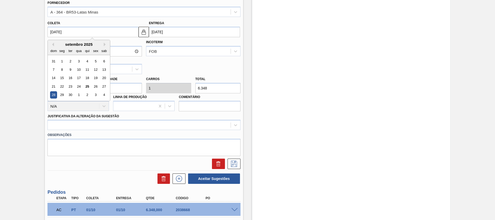
click at [102, 33] on input "[DATE]" at bounding box center [93, 32] width 91 height 10
click at [104, 44] on button "Next Month" at bounding box center [106, 45] width 4 height 4
click at [71, 95] on div "28" at bounding box center [70, 94] width 7 height 7
type input "[DATE]"
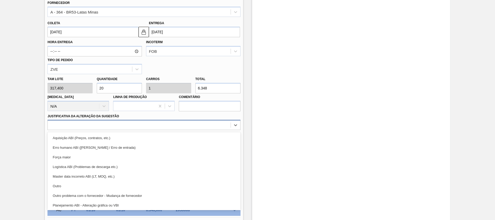
click at [91, 124] on div at bounding box center [139, 125] width 183 height 8
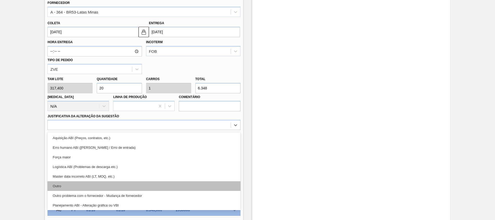
click at [84, 182] on div "Outro" at bounding box center [144, 186] width 193 height 10
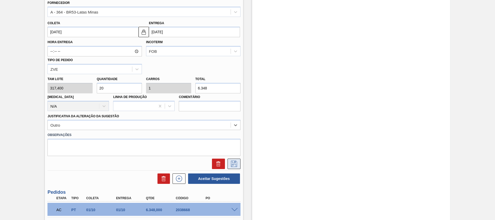
click at [231, 164] on icon at bounding box center [234, 163] width 8 height 6
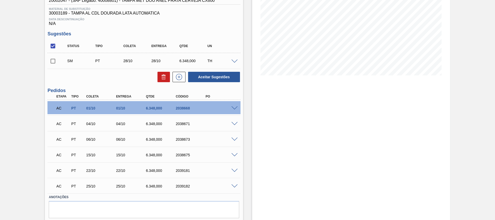
scroll to position [54, 0]
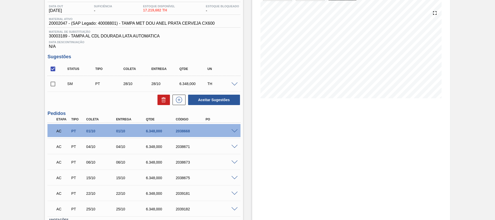
click at [53, 82] on input "checkbox" at bounding box center [53, 83] width 11 height 11
checkbox input "true"
click at [221, 101] on button "Aceitar Sugestões" at bounding box center [214, 100] width 52 height 10
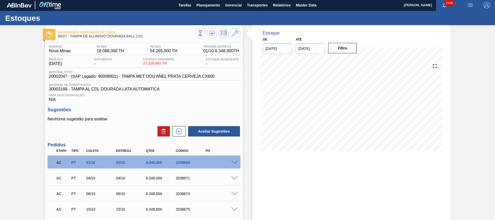
scroll to position [0, 0]
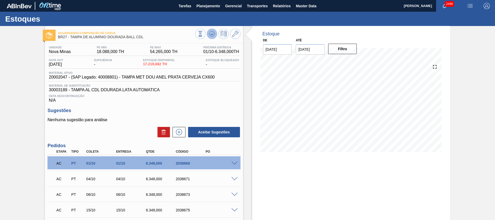
click at [209, 30] on button at bounding box center [212, 34] width 10 height 10
